Goal: Information Seeking & Learning: Learn about a topic

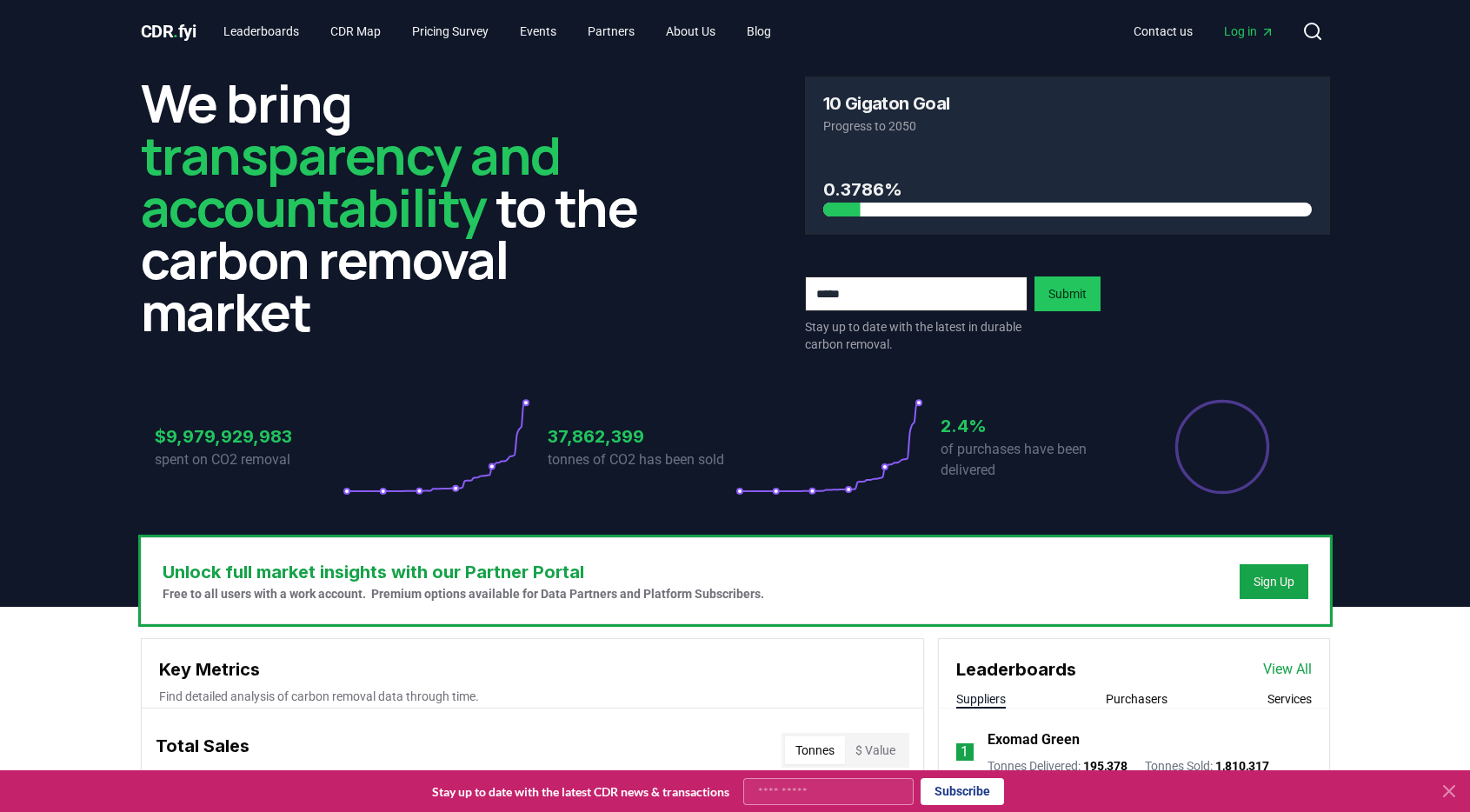
click at [856, 305] on input "email" at bounding box center [916, 293] width 223 height 35
click at [985, 338] on p "Stay up to date with the latest in durable carbon removal." at bounding box center [916, 336] width 223 height 35
click at [994, 291] on input "**********" at bounding box center [916, 293] width 223 height 35
type input "**********"
click at [1063, 309] on button "Submit" at bounding box center [1067, 293] width 66 height 35
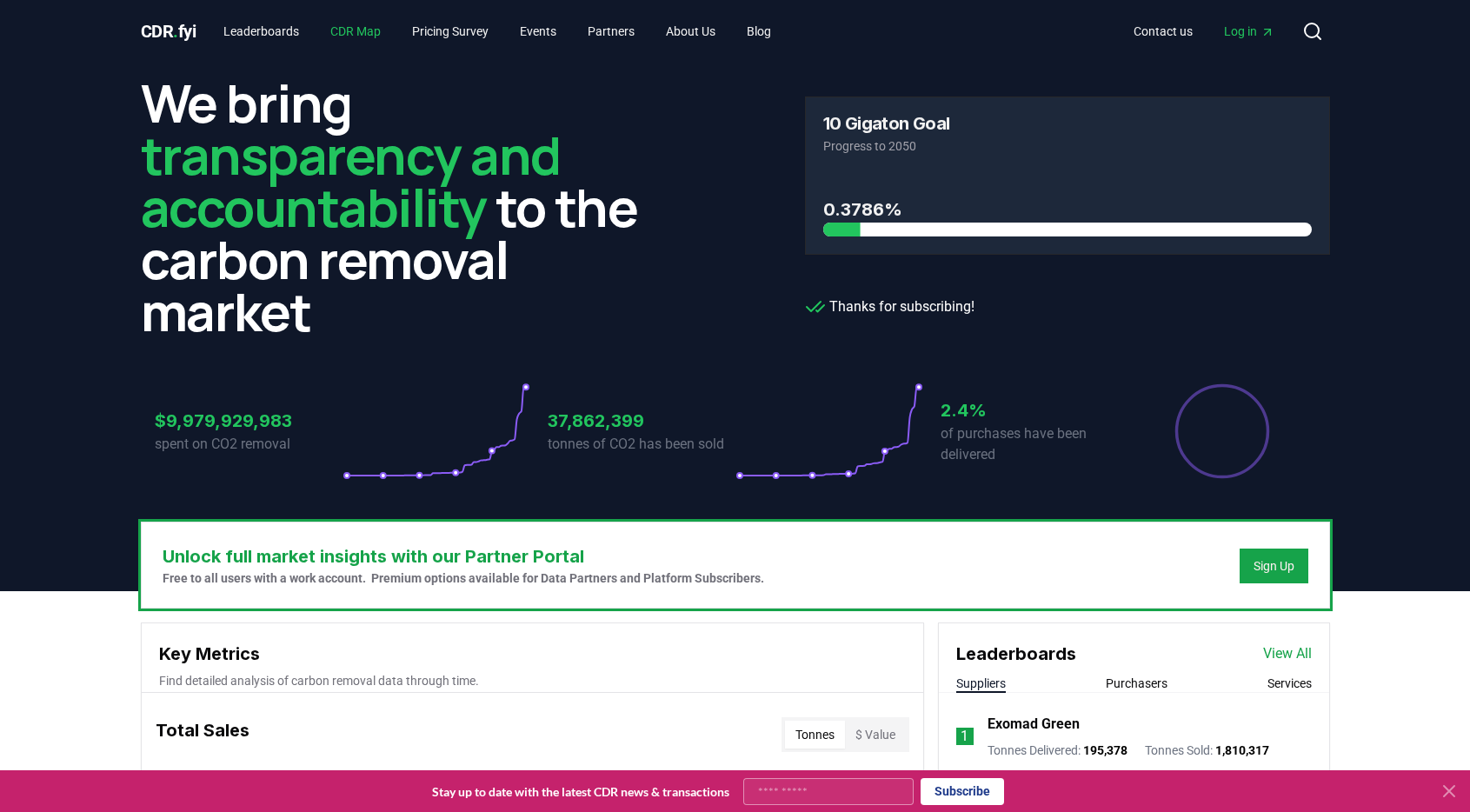
click at [355, 27] on link "CDR Map" at bounding box center [356, 31] width 79 height 32
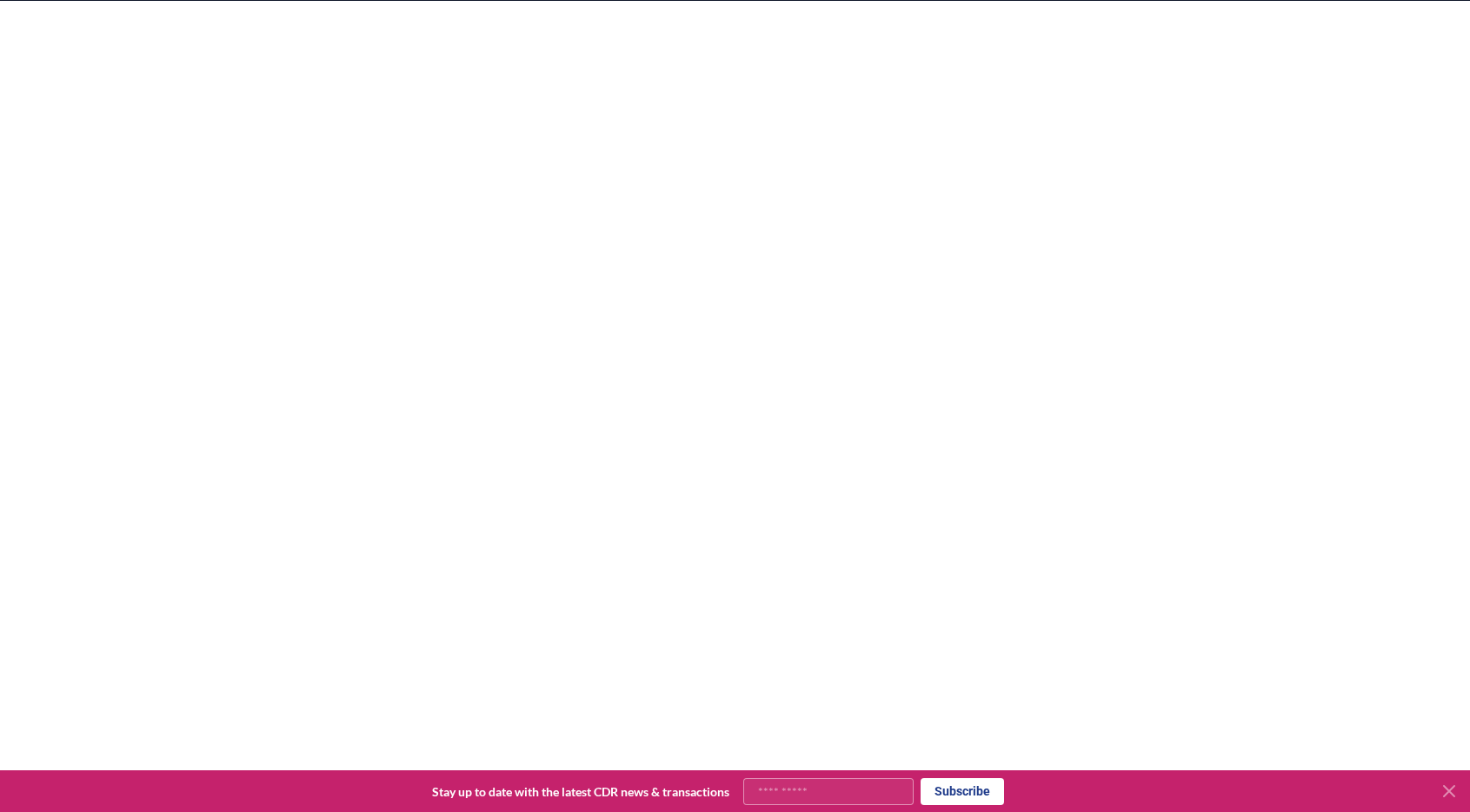
scroll to position [255, 0]
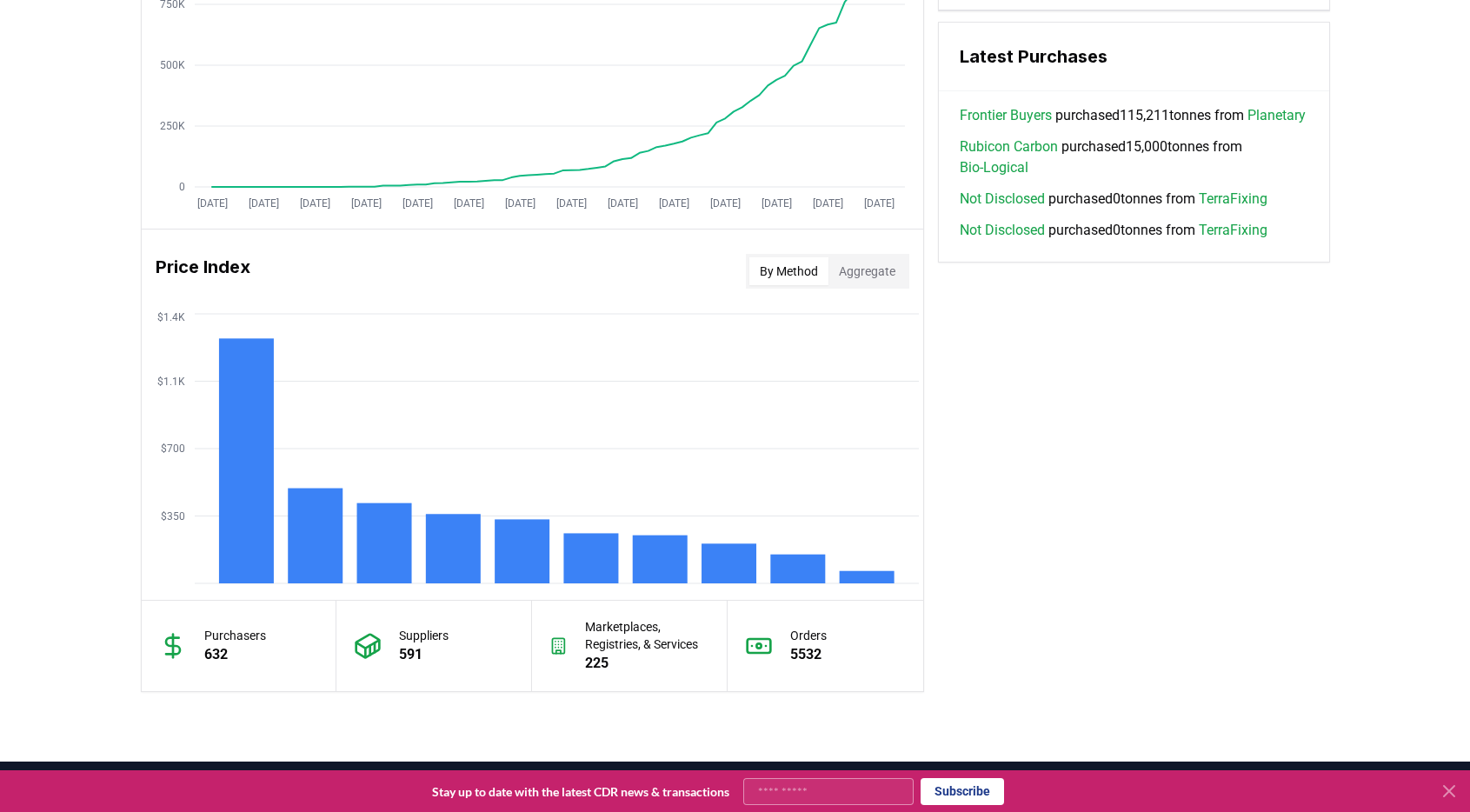
scroll to position [1320, 0]
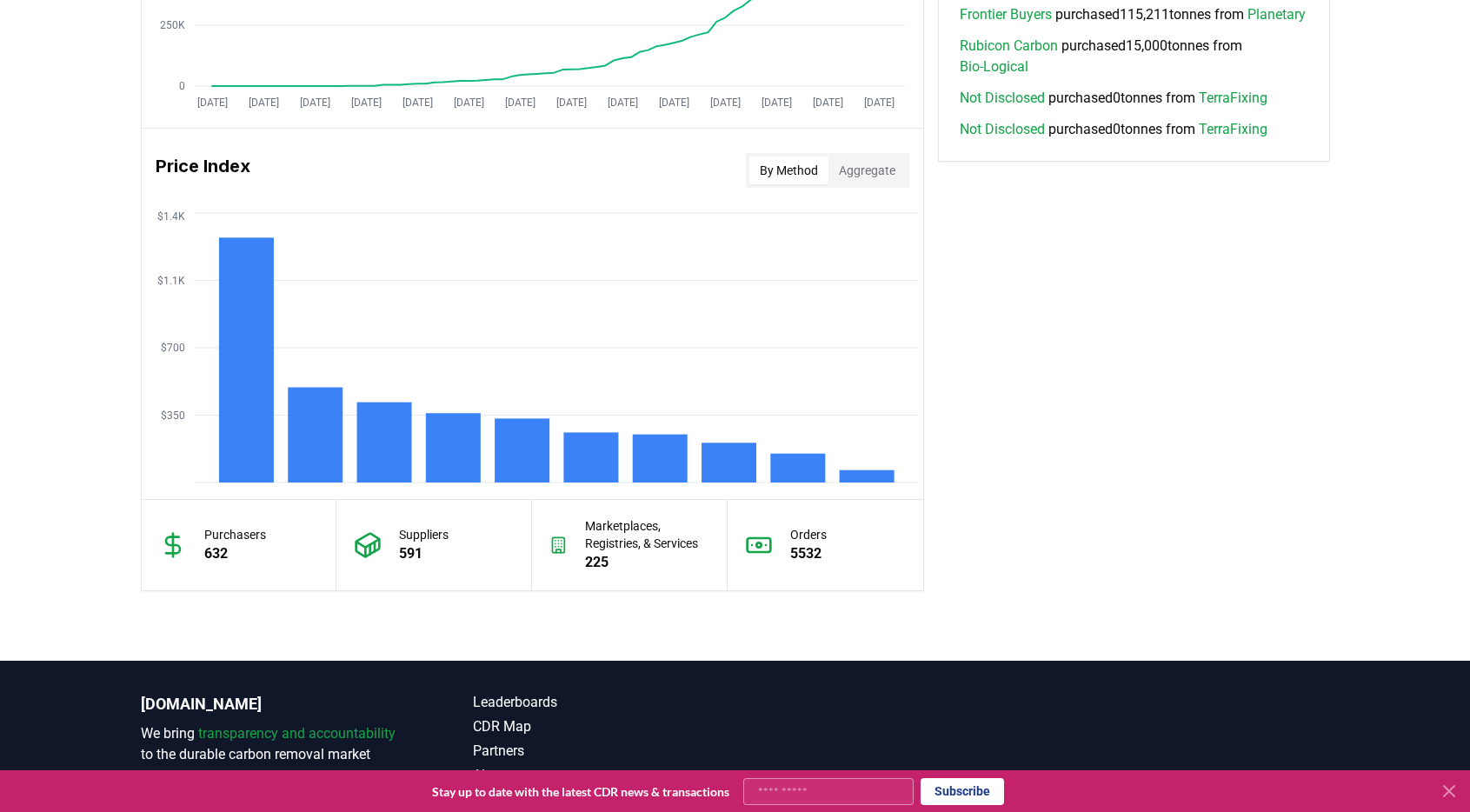
click at [227, 534] on p "Purchasers" at bounding box center [235, 534] width 61 height 17
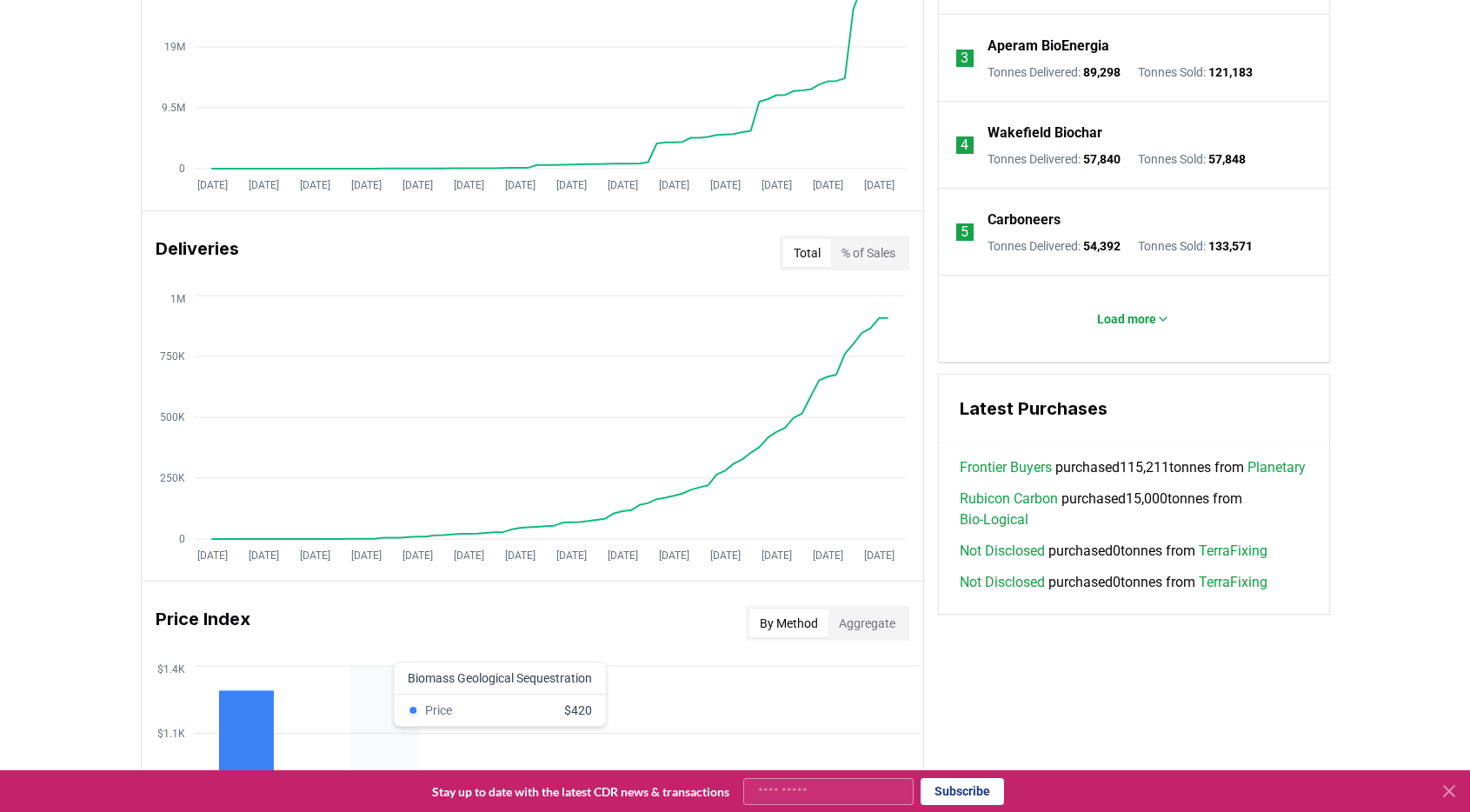
scroll to position [780, 0]
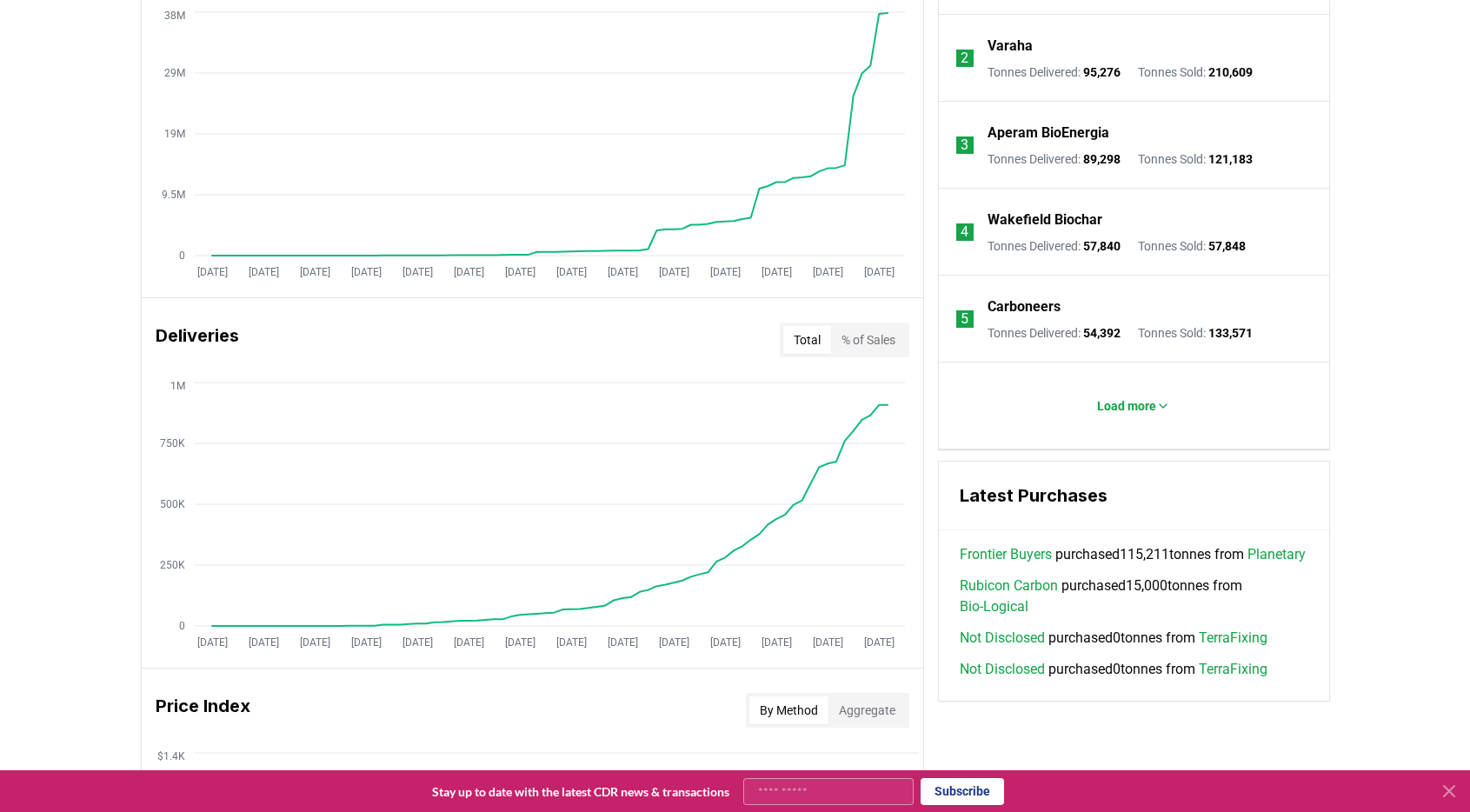
click at [1027, 558] on link "Frontier Buyers" at bounding box center [1005, 554] width 92 height 21
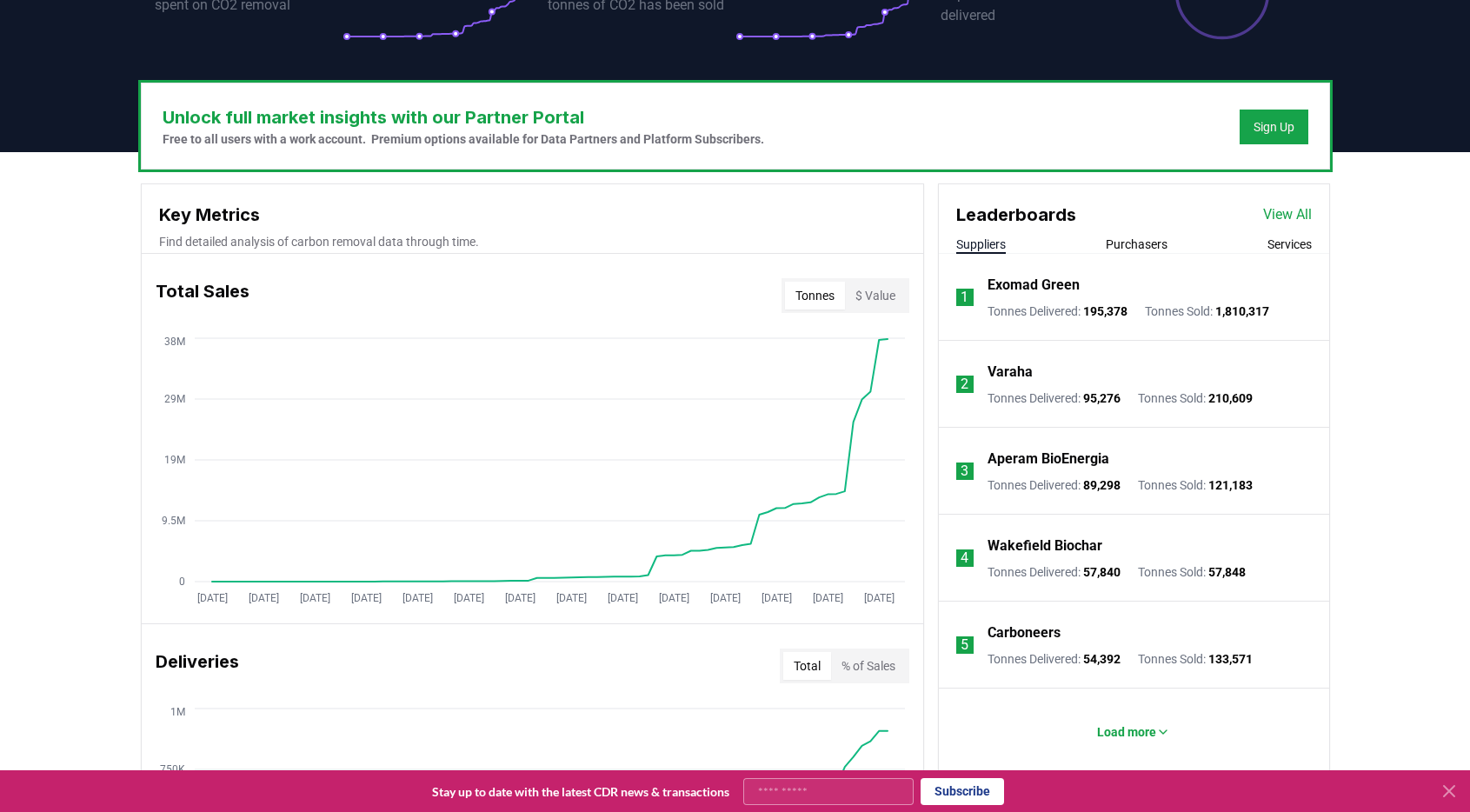
scroll to position [845, 0]
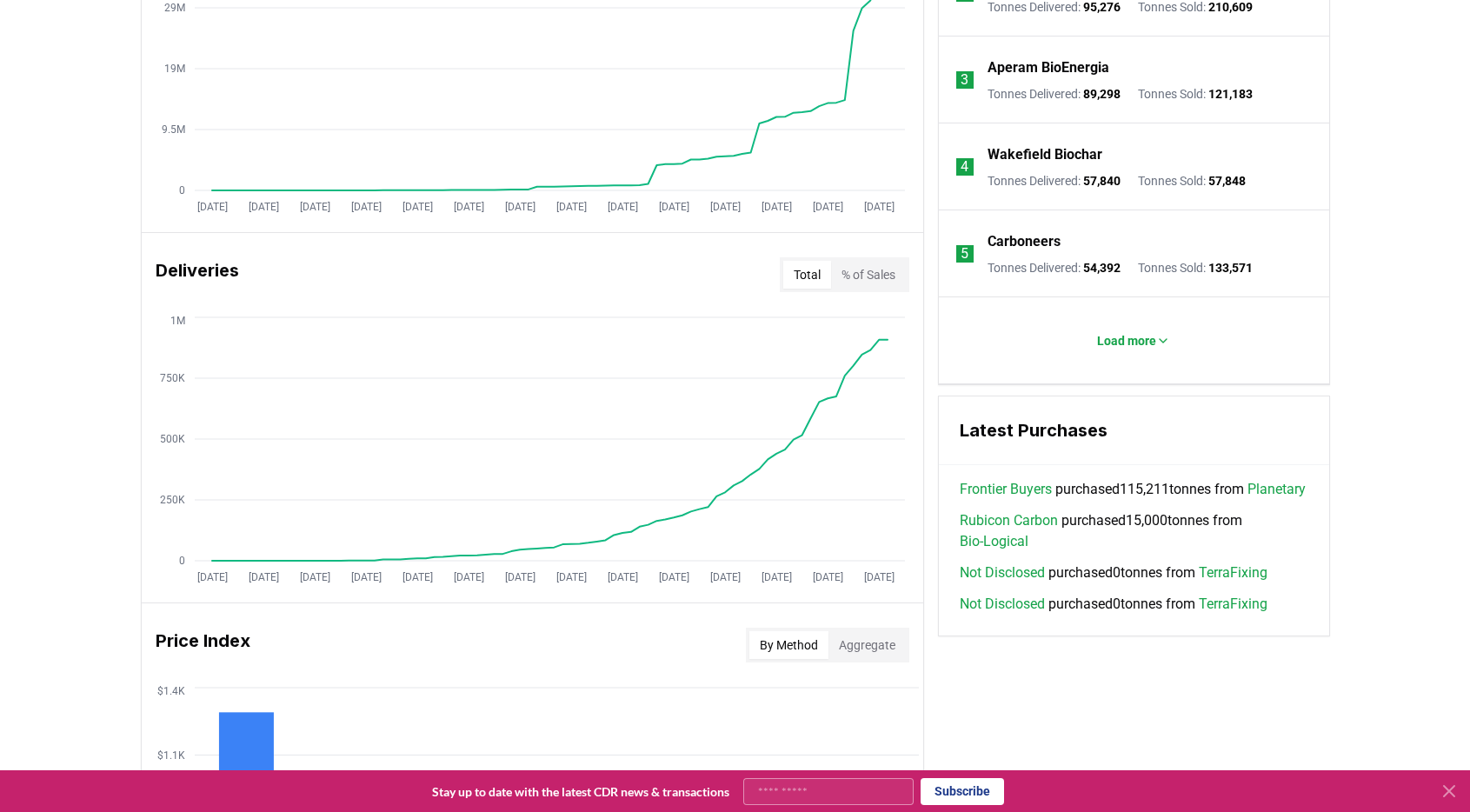
click at [1022, 486] on link "Frontier Buyers" at bounding box center [1005, 489] width 92 height 21
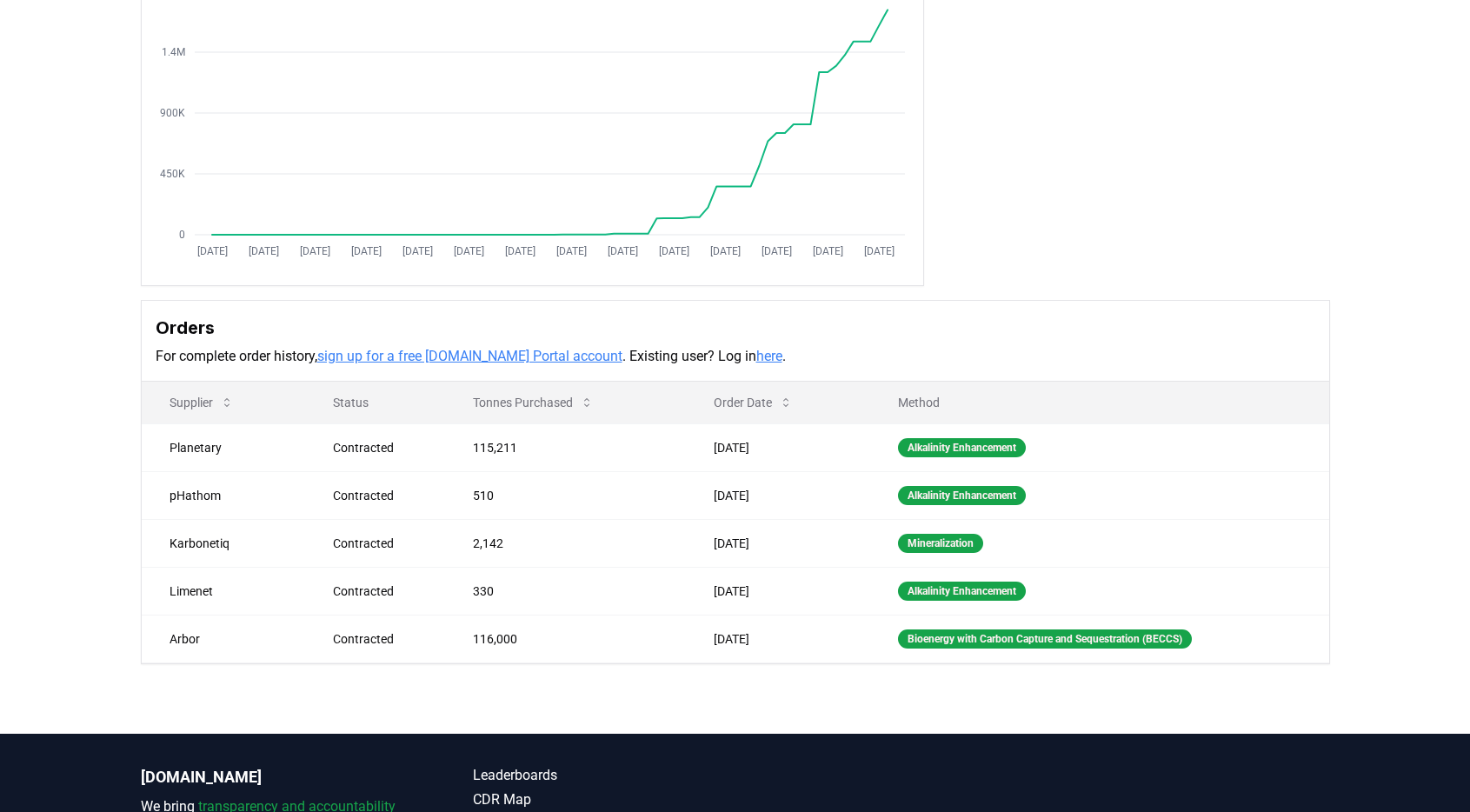
scroll to position [257, 0]
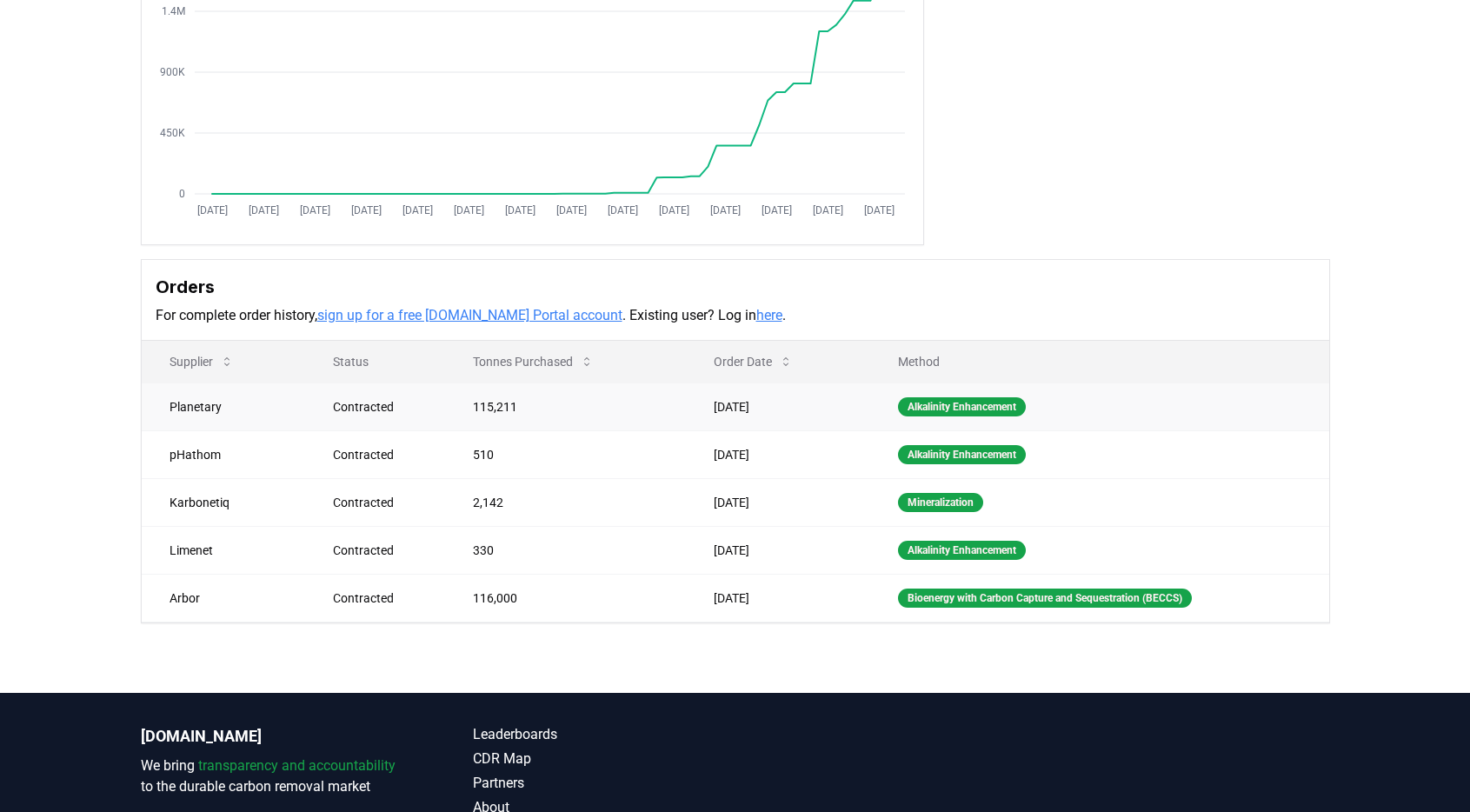
click at [384, 407] on div "Contracted" at bounding box center [382, 406] width 98 height 17
click at [483, 402] on td "115,211" at bounding box center [565, 406] width 241 height 48
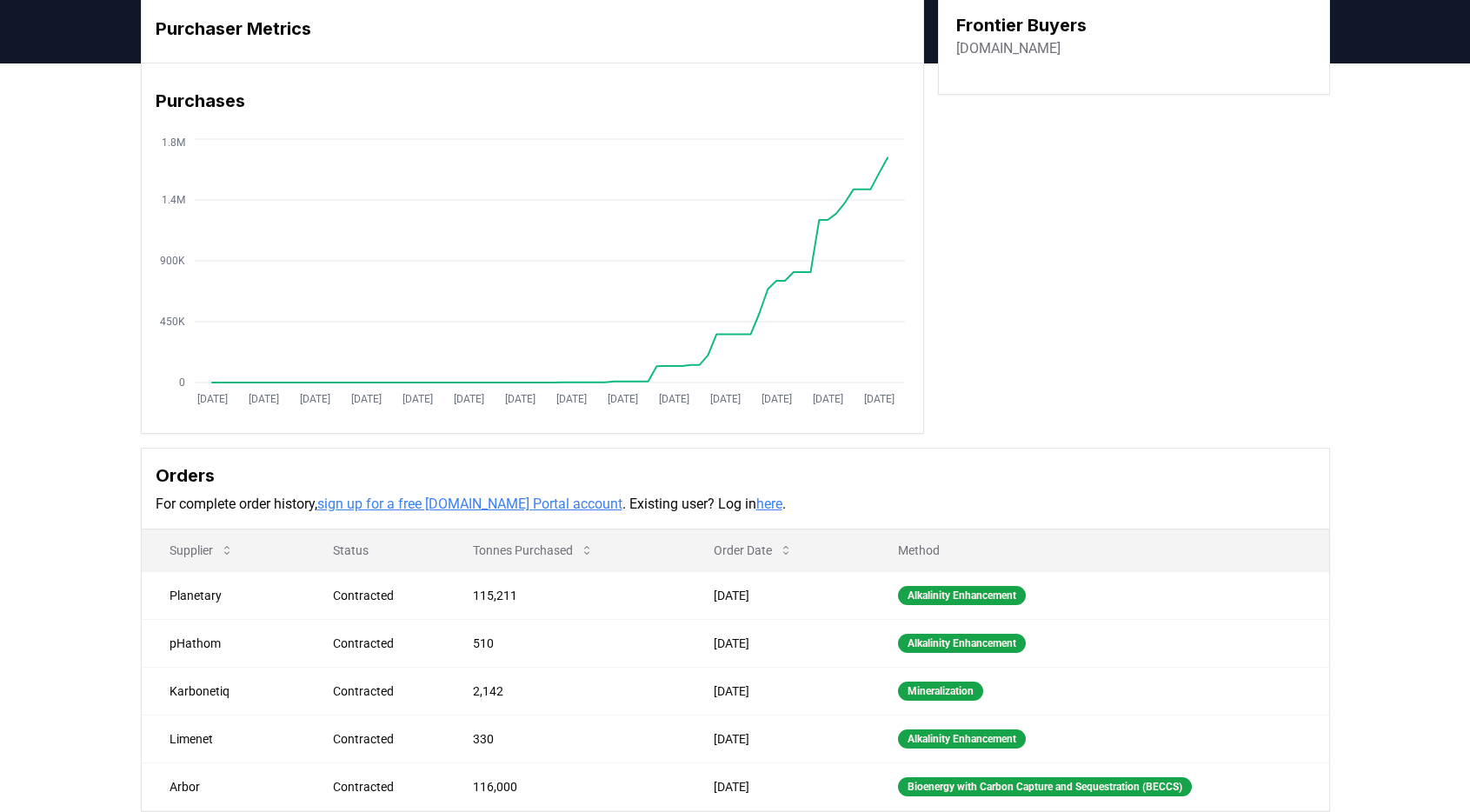
scroll to position [0, 0]
